Goal: Transaction & Acquisition: Subscribe to service/newsletter

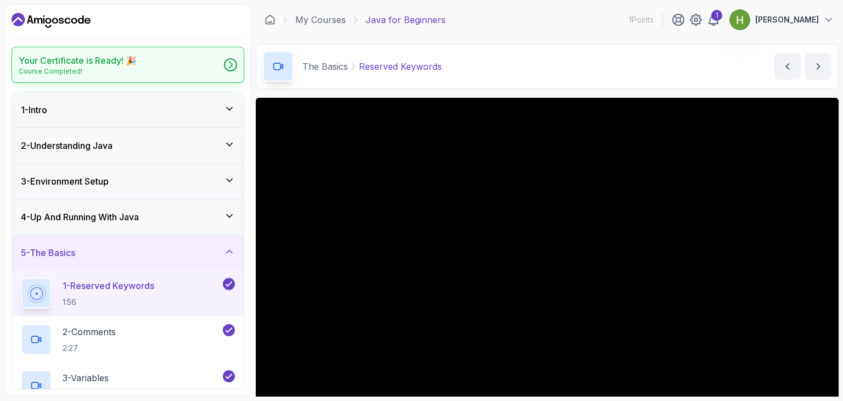
click at [221, 65] on div "Your Certificate is Ready! 🎉 Course Completed!" at bounding box center [128, 65] width 233 height 36
click at [67, 20] on icon "Dashboard" at bounding box center [51, 21] width 79 height 18
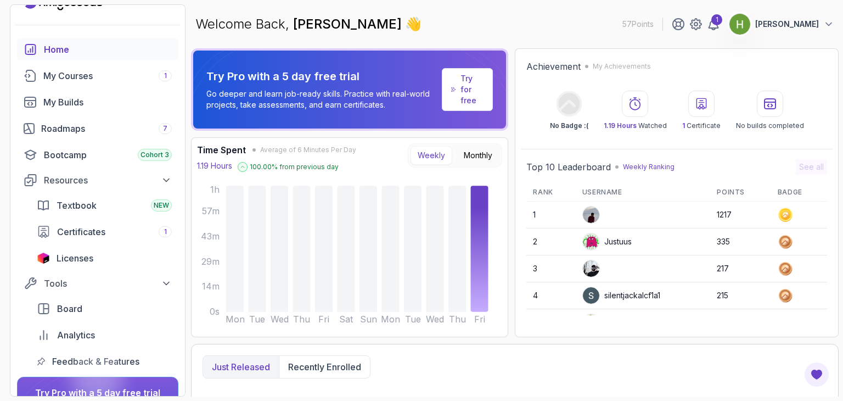
scroll to position [22, 0]
click at [68, 72] on div "My Courses 1" at bounding box center [107, 75] width 128 height 13
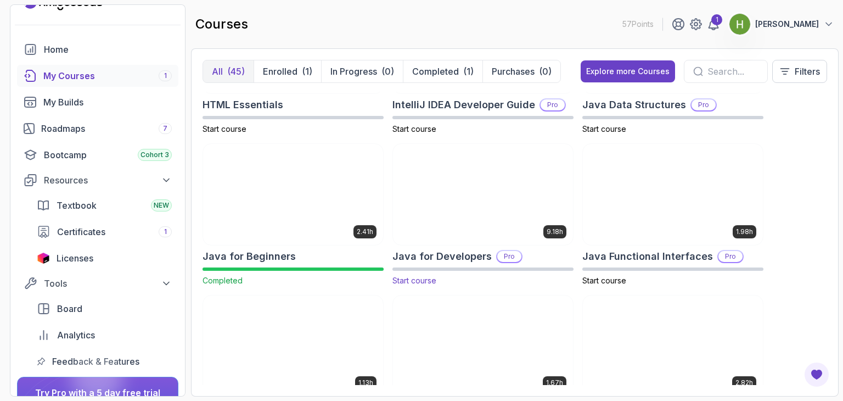
scroll to position [692, 0]
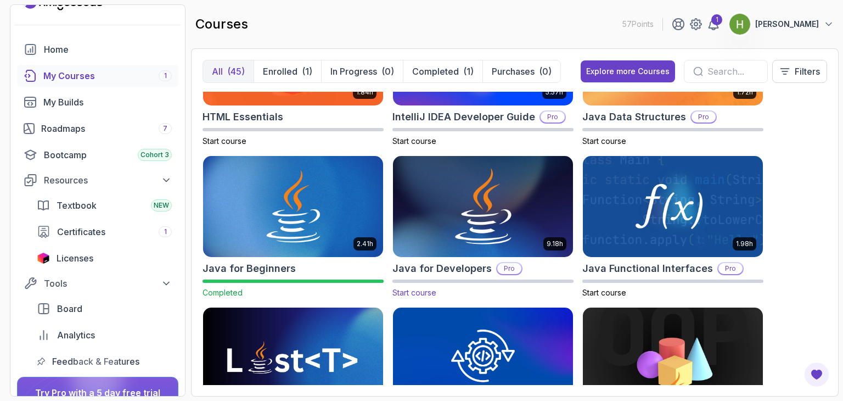
click at [479, 217] on img at bounding box center [482, 207] width 189 height 106
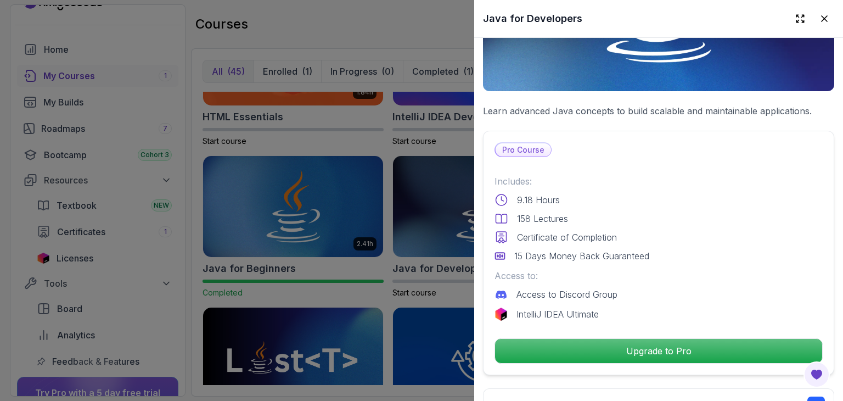
scroll to position [161, 0]
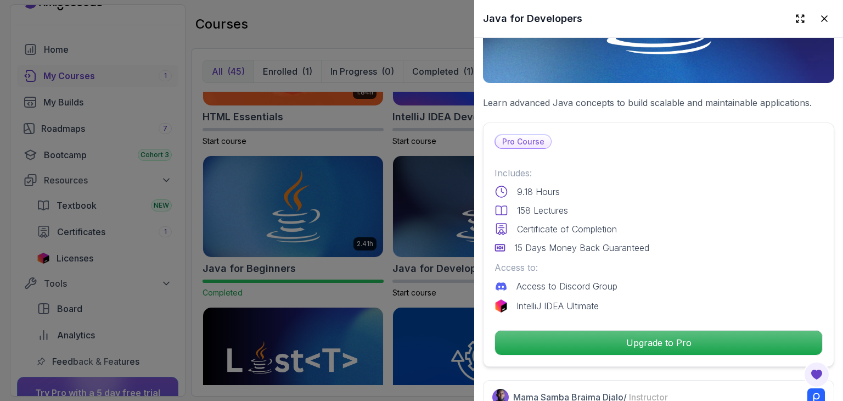
click at [535, 331] on p "Upgrade to Pro" at bounding box center [658, 342] width 327 height 24
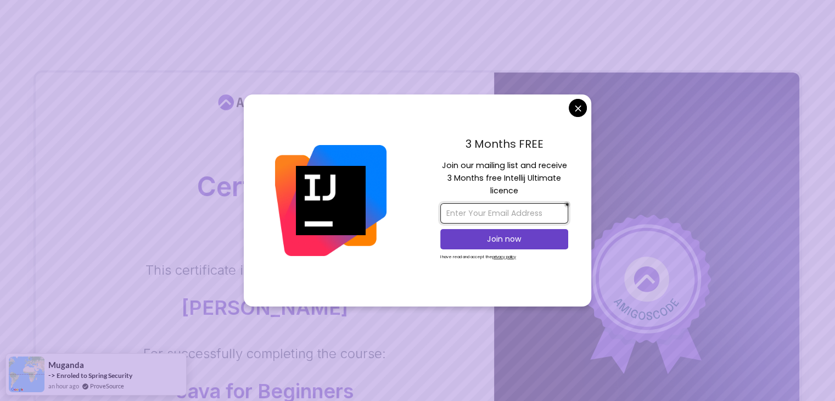
click at [490, 213] on input "email" at bounding box center [504, 213] width 128 height 20
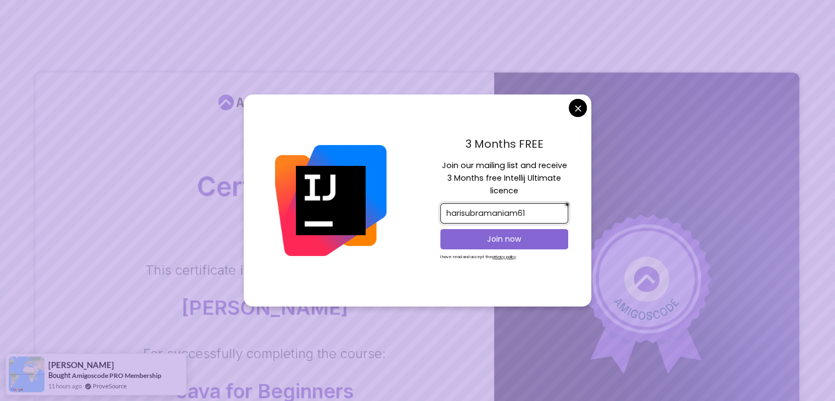
click at [494, 233] on p "Join now" at bounding box center [504, 238] width 104 height 11
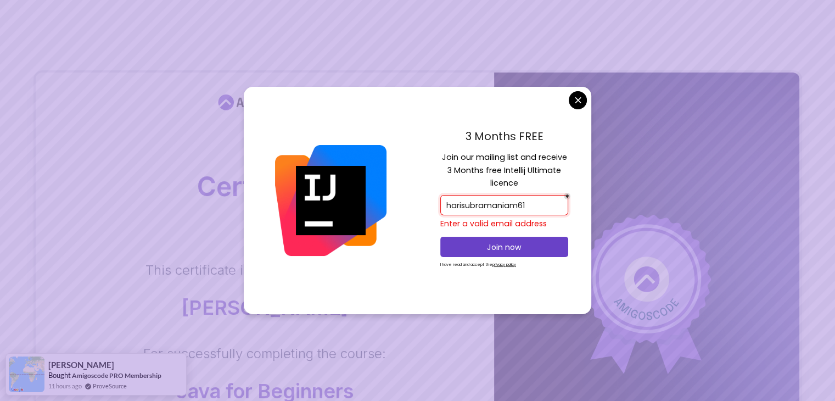
click at [532, 200] on input "harisubramaniam61" at bounding box center [504, 205] width 128 height 20
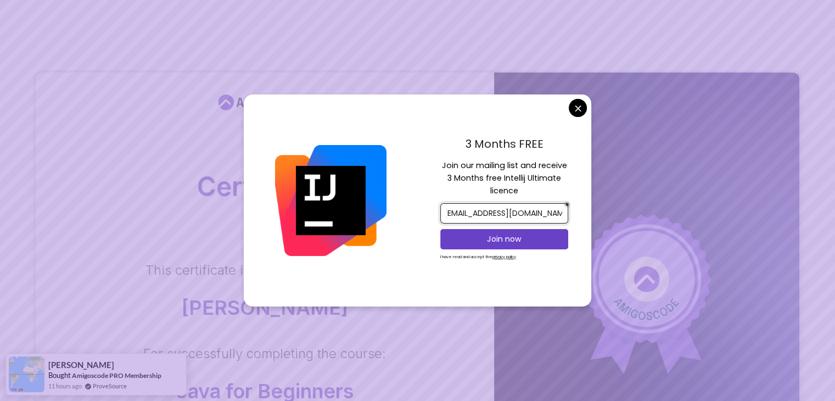
scroll to position [0, 11]
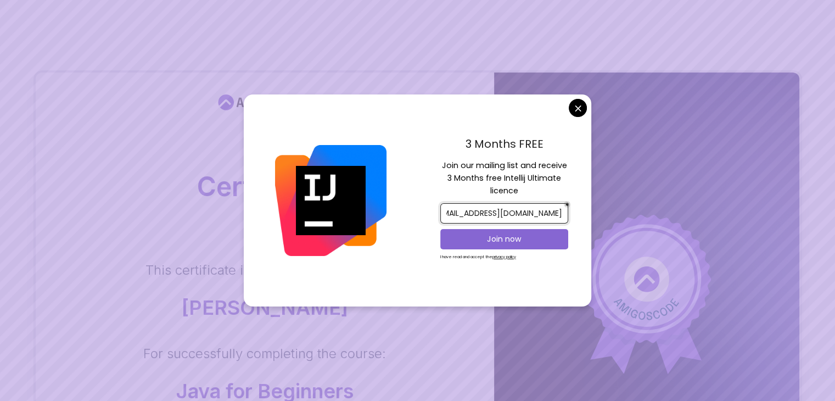
type input "harisubramaniam61@gmail.com"
click at [519, 238] on p "Join now" at bounding box center [504, 238] width 104 height 11
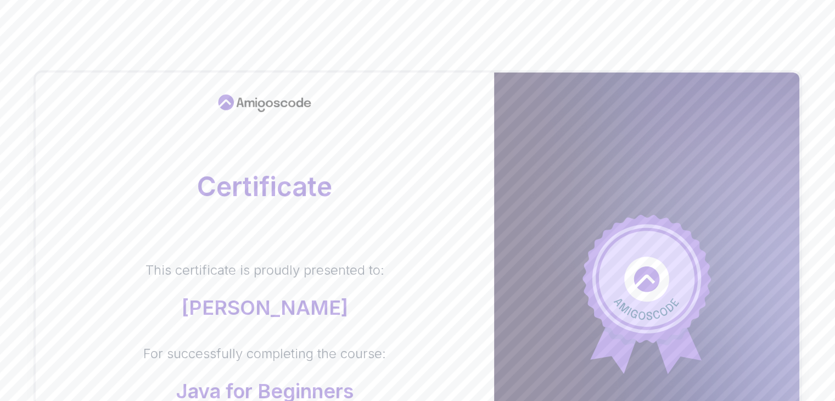
click at [500, 46] on body "Certificate This certificate is proudly presented to: Hari Subramaniam For succ…" at bounding box center [417, 347] width 835 height 695
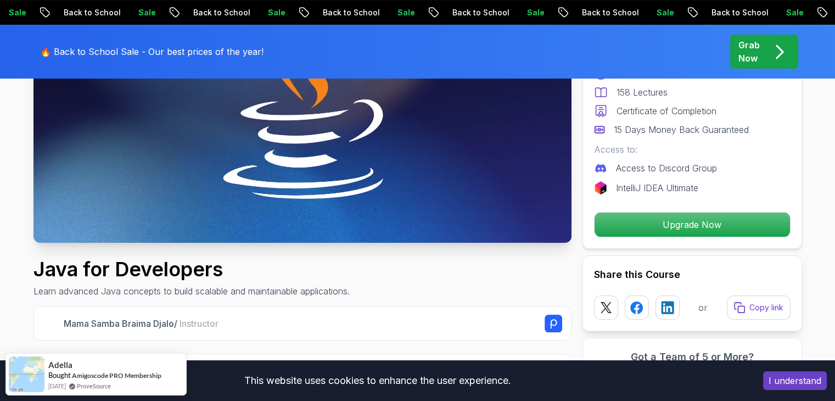
scroll to position [218, 0]
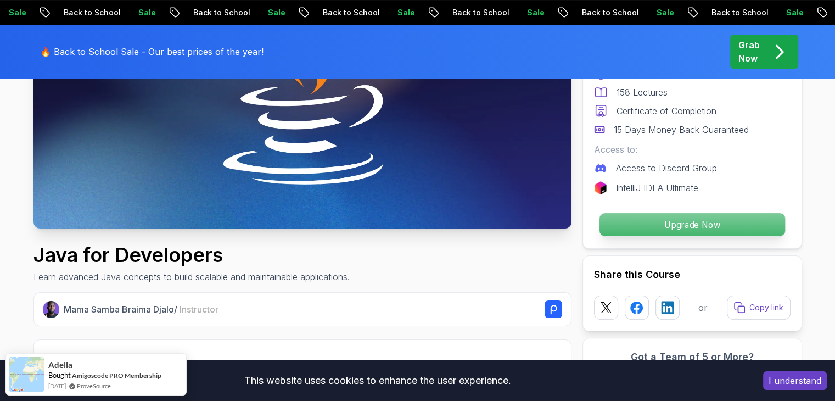
click at [649, 227] on p "Upgrade Now" at bounding box center [691, 224] width 185 height 23
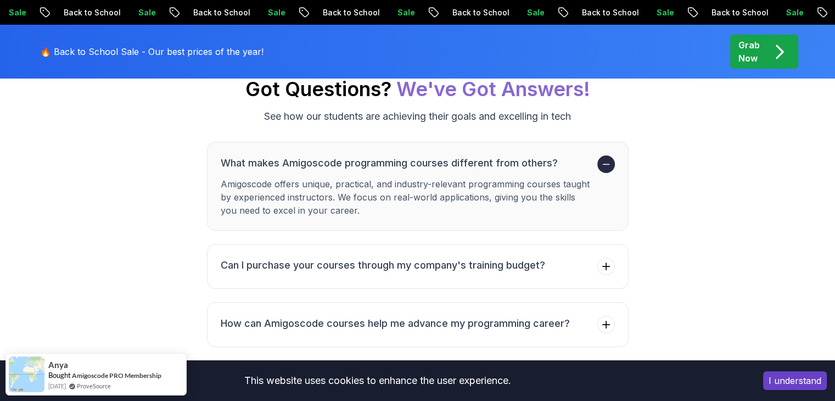
scroll to position [4082, 0]
